Goal: Navigation & Orientation: Find specific page/section

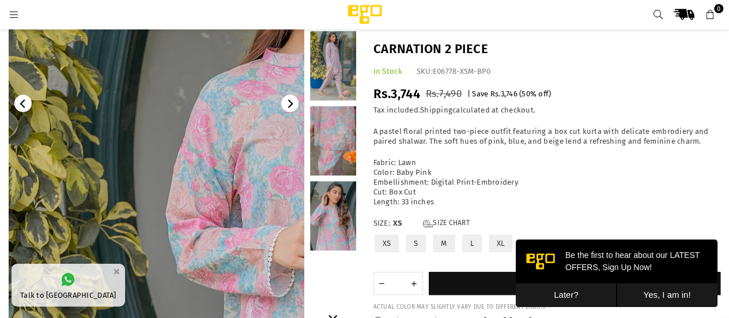
scroll to position [185, 0]
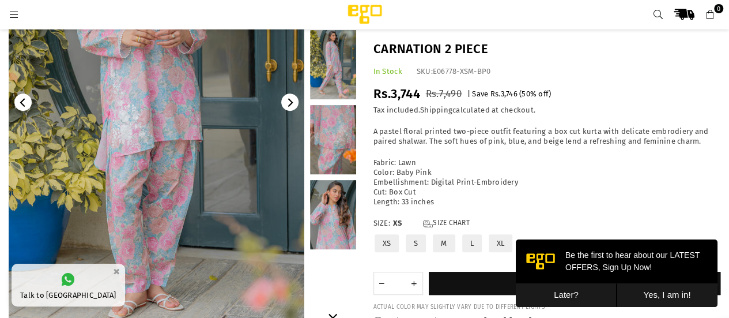
click at [346, 78] on link at bounding box center [333, 64] width 46 height 69
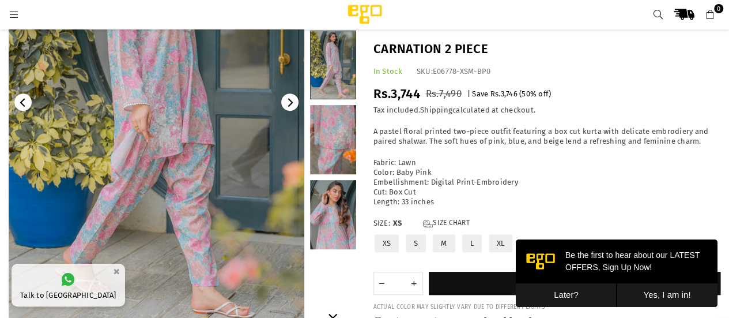
click at [341, 111] on link at bounding box center [333, 139] width 46 height 69
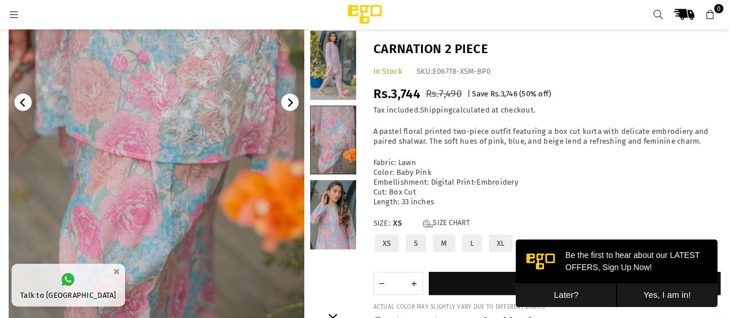
scroll to position [0, 0]
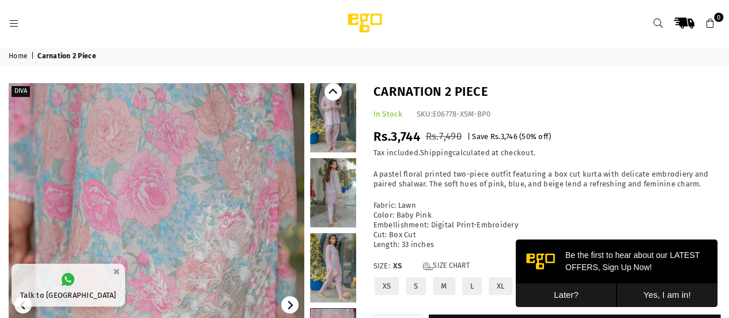
click at [332, 96] on icon "Previous" at bounding box center [333, 91] width 9 height 9
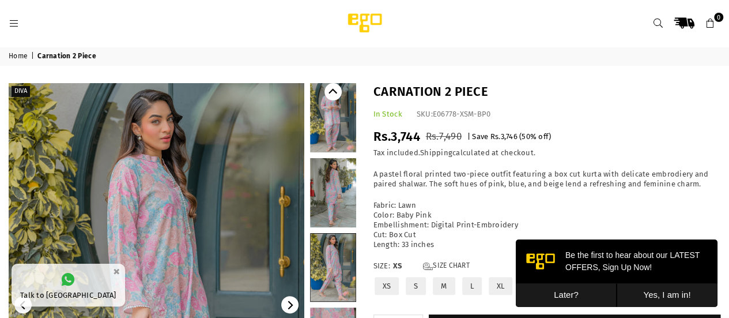
click at [331, 121] on link at bounding box center [333, 117] width 46 height 69
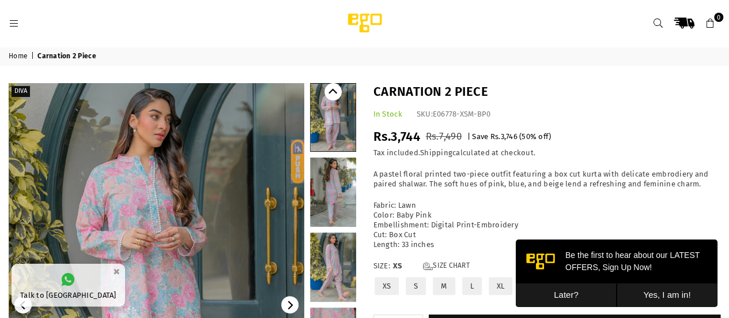
click at [12, 17] on div at bounding box center [162, 23] width 307 height 21
click at [14, 20] on icon at bounding box center [14, 23] width 10 height 10
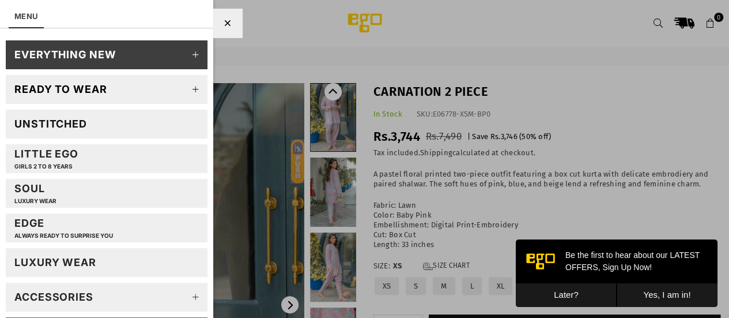
click at [187, 93] on icon at bounding box center [196, 89] width 23 height 23
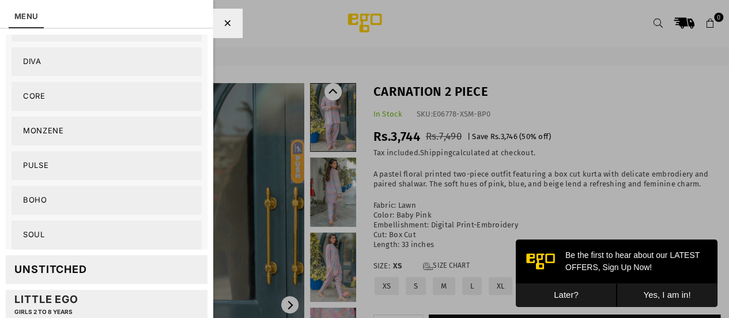
scroll to position [170, 0]
click at [54, 236] on link "Soul" at bounding box center [107, 234] width 190 height 29
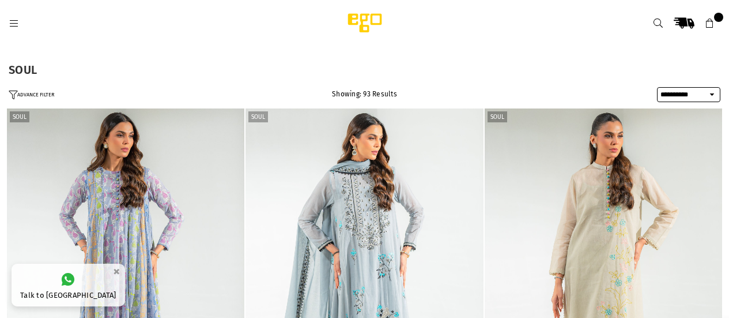
select select "**********"
